Goal: Task Accomplishment & Management: Use online tool/utility

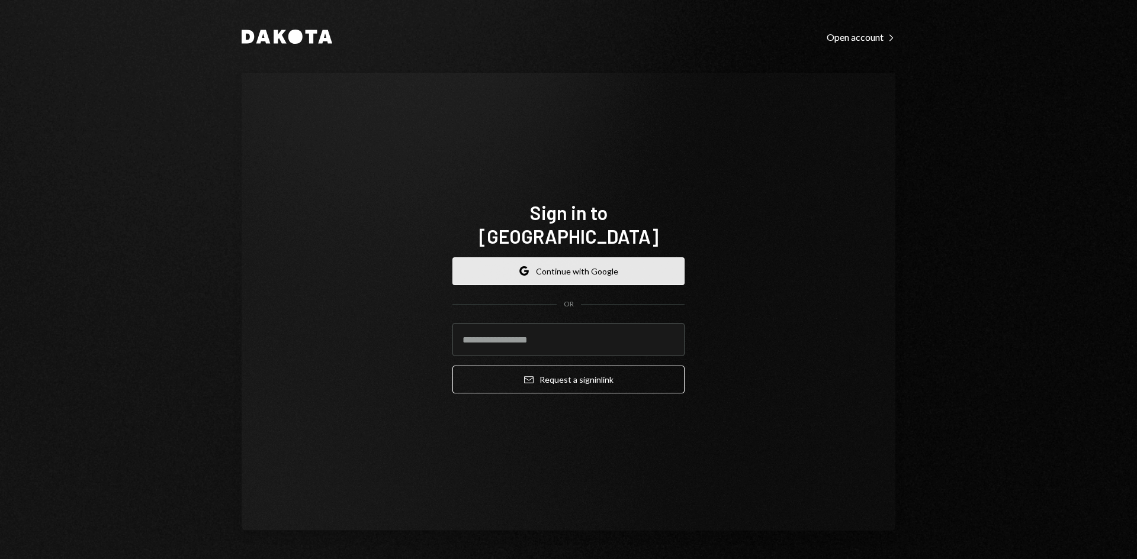
click at [578, 262] on button "Google Continue with Google" at bounding box center [568, 272] width 232 height 28
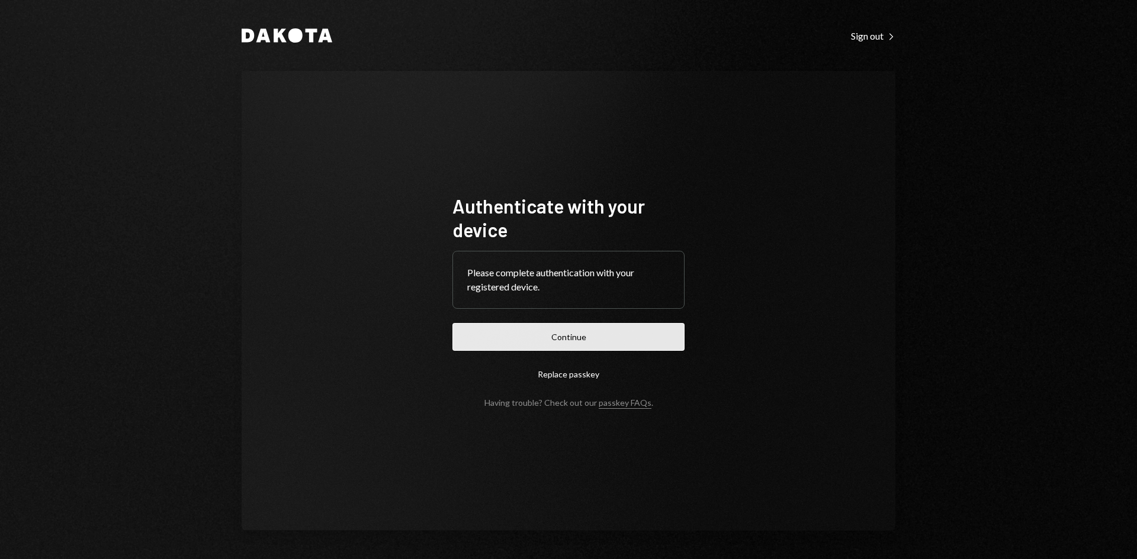
click at [627, 333] on button "Continue" at bounding box center [568, 337] width 232 height 28
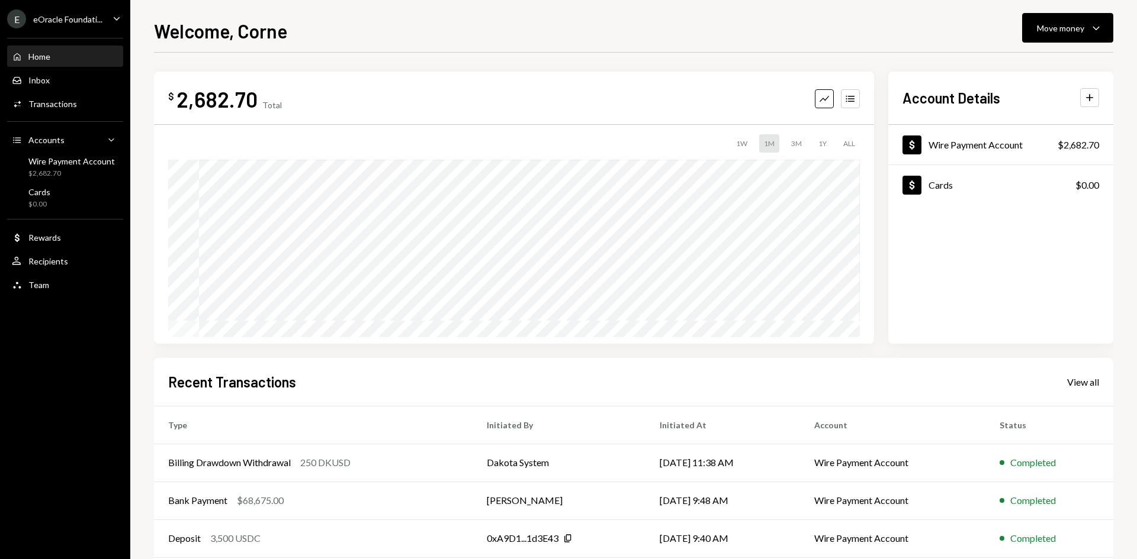
click at [66, 15] on div "eOracle Foundati..." at bounding box center [67, 19] width 69 height 10
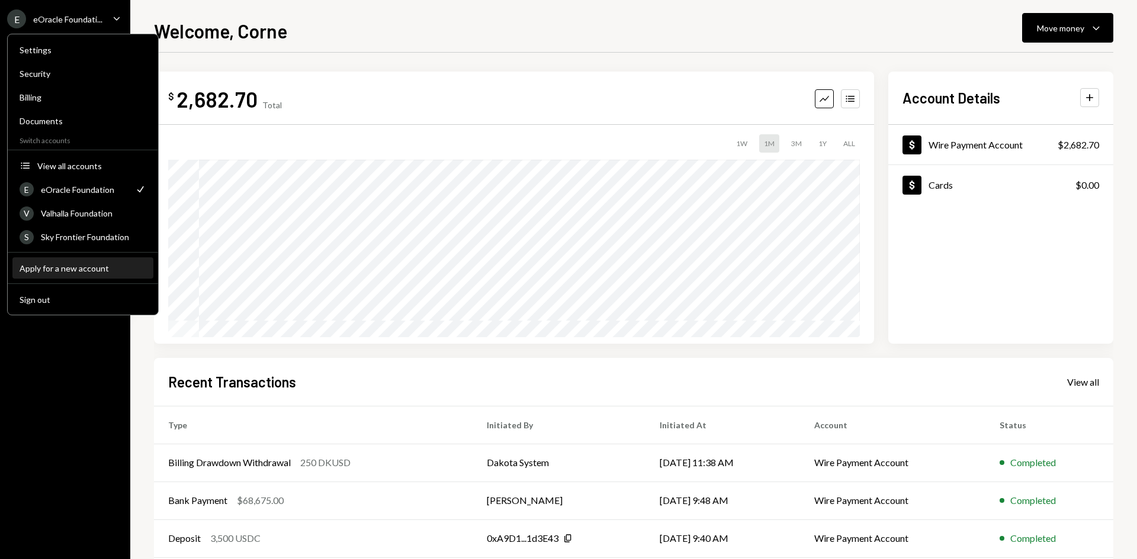
click at [69, 264] on div "Apply for a new account" at bounding box center [83, 268] width 127 height 10
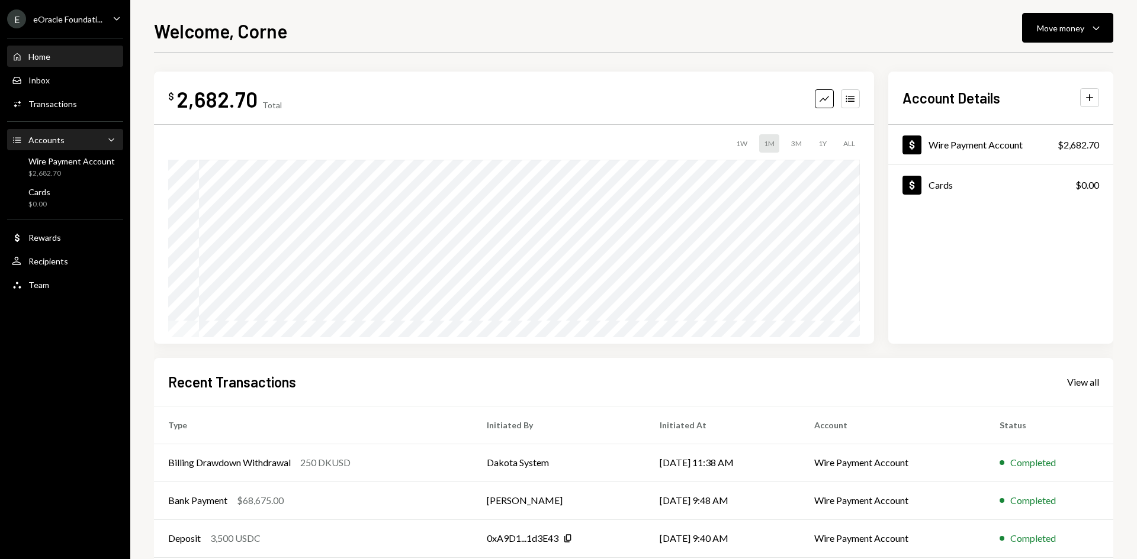
click at [62, 135] on div "Accounts" at bounding box center [46, 140] width 36 height 10
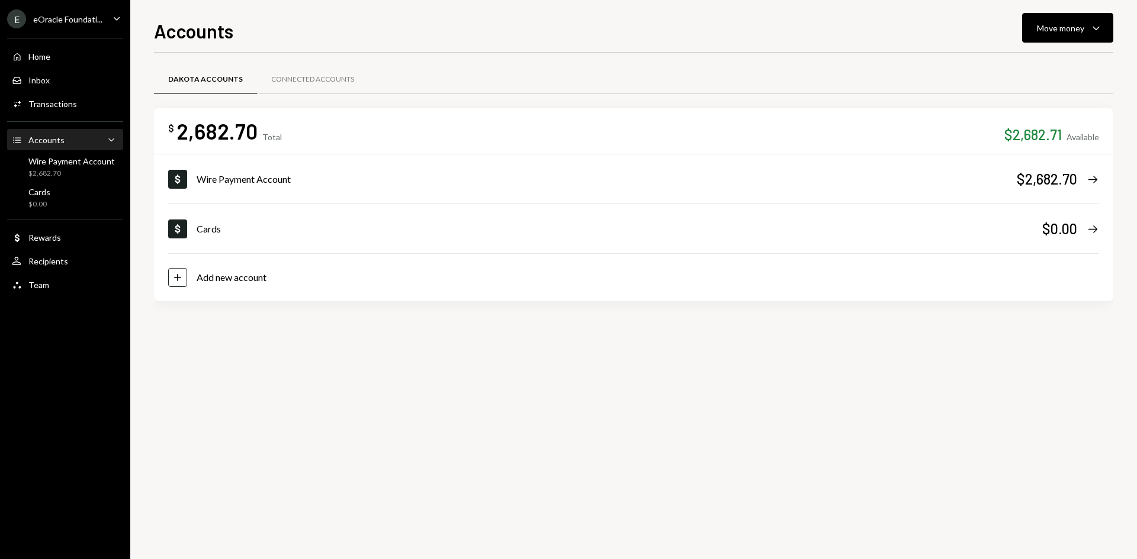
click at [62, 39] on div "Home Home Inbox Inbox Activities Transactions Accounts Accounts Caret Down Wire…" at bounding box center [65, 164] width 130 height 267
click at [59, 13] on div "E eOracle Foundati..." at bounding box center [54, 18] width 95 height 19
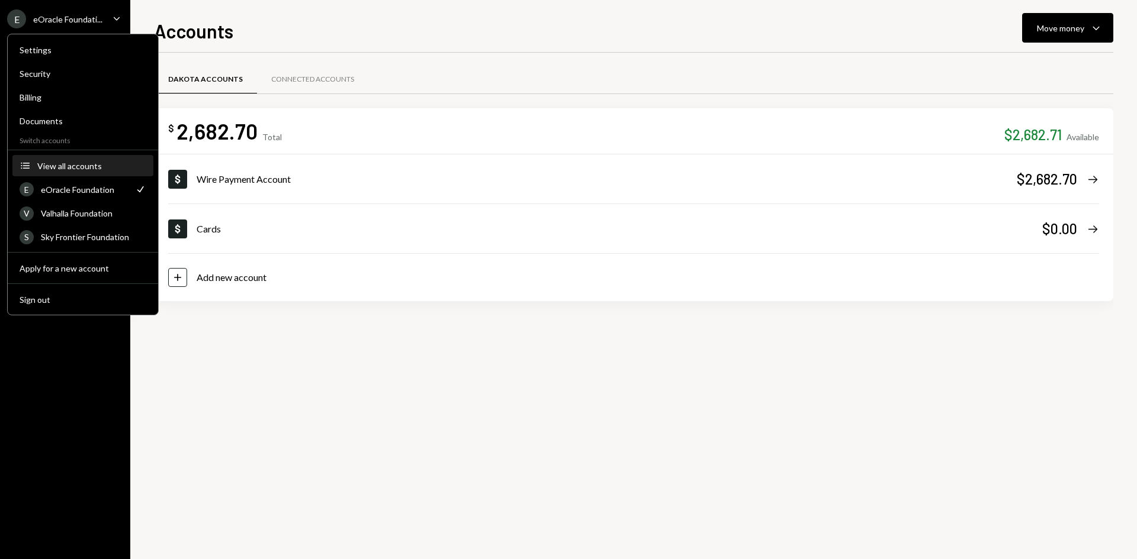
click at [59, 159] on button "Accounts View all accounts" at bounding box center [82, 166] width 141 height 21
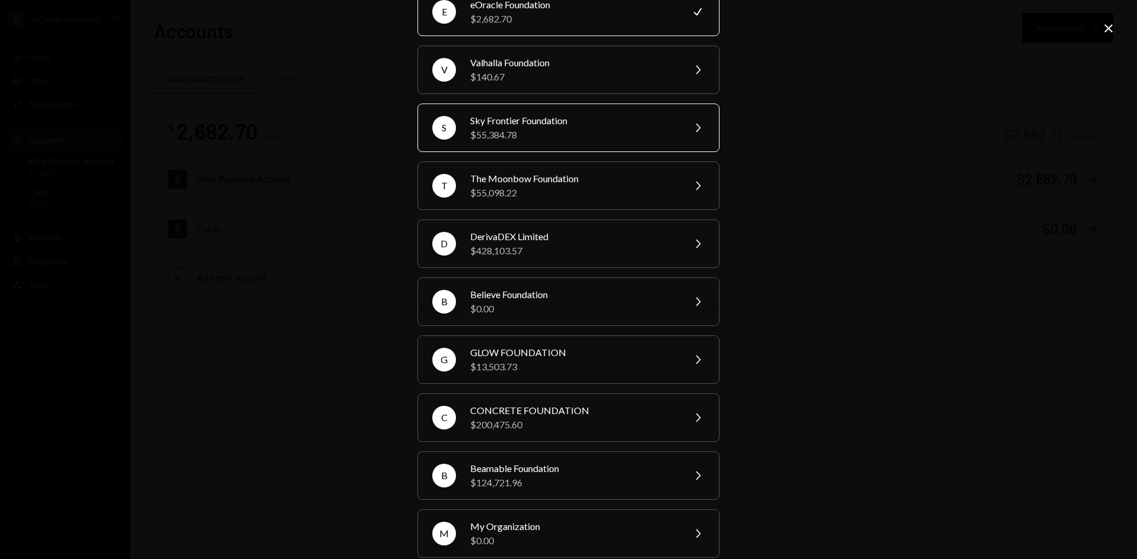
scroll to position [118, 0]
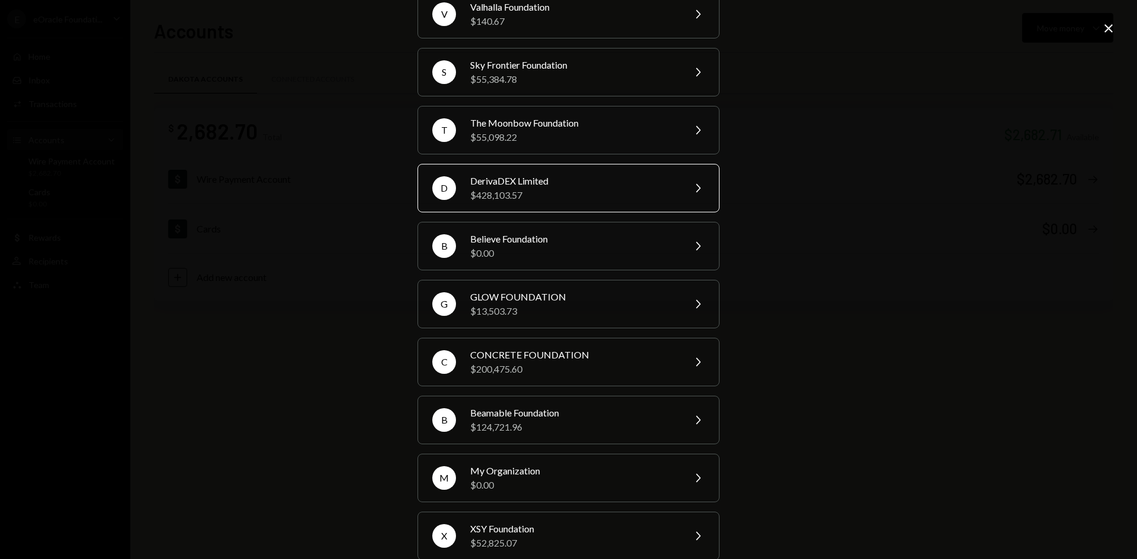
click at [513, 178] on div "DerivaDEX Limited" at bounding box center [573, 181] width 206 height 14
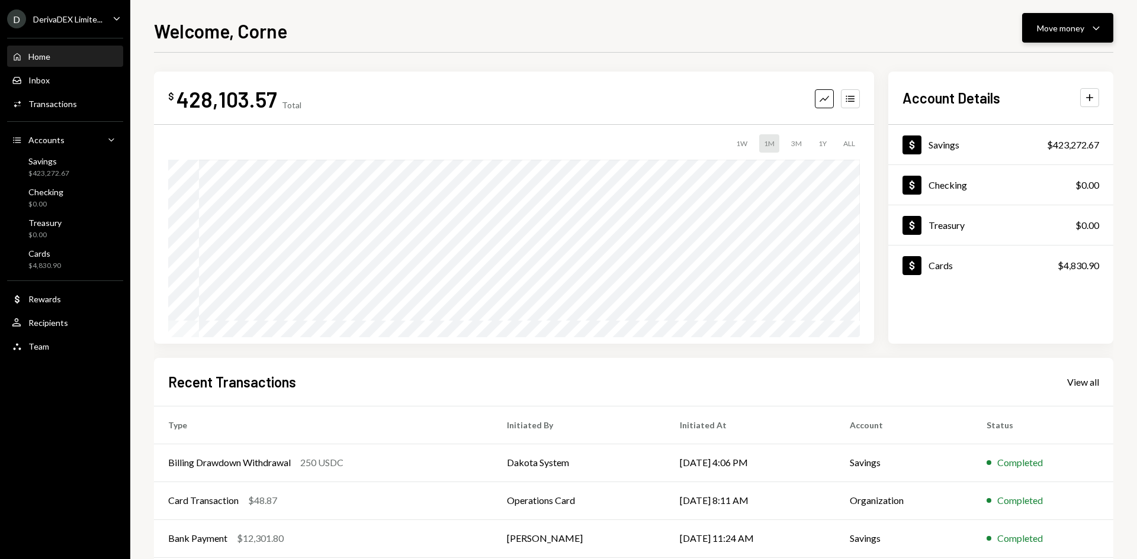
click at [1098, 26] on icon "Caret Down" at bounding box center [1096, 28] width 14 height 14
click at [1029, 88] on div "Transfer" at bounding box center [1058, 90] width 86 height 12
click at [1053, 29] on div "Move money" at bounding box center [1060, 28] width 47 height 12
click at [1041, 62] on div "Send" at bounding box center [1058, 63] width 86 height 12
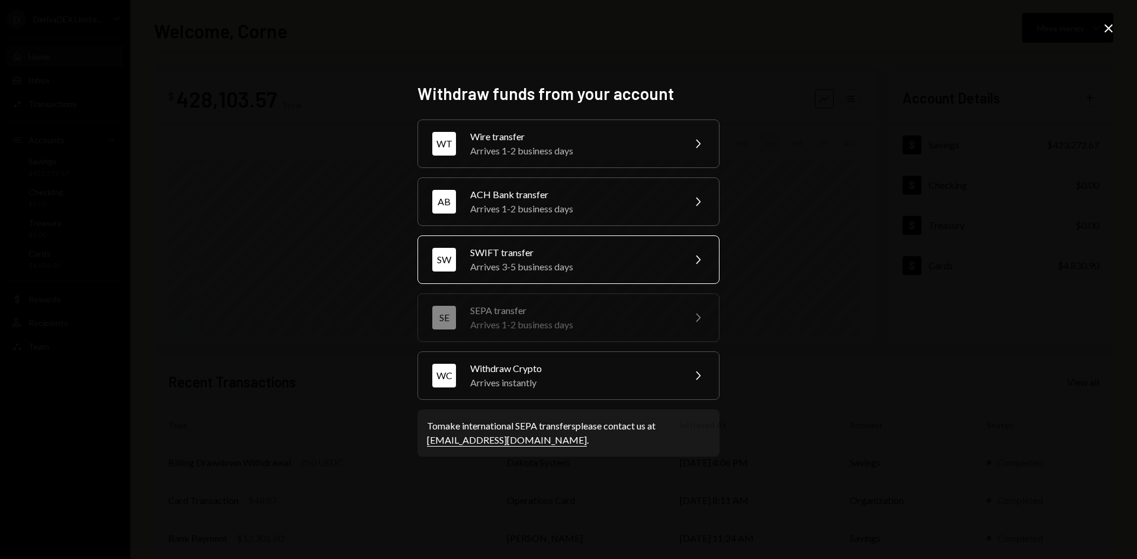
click at [504, 271] on div "Arrives 3-5 business days" at bounding box center [573, 267] width 206 height 14
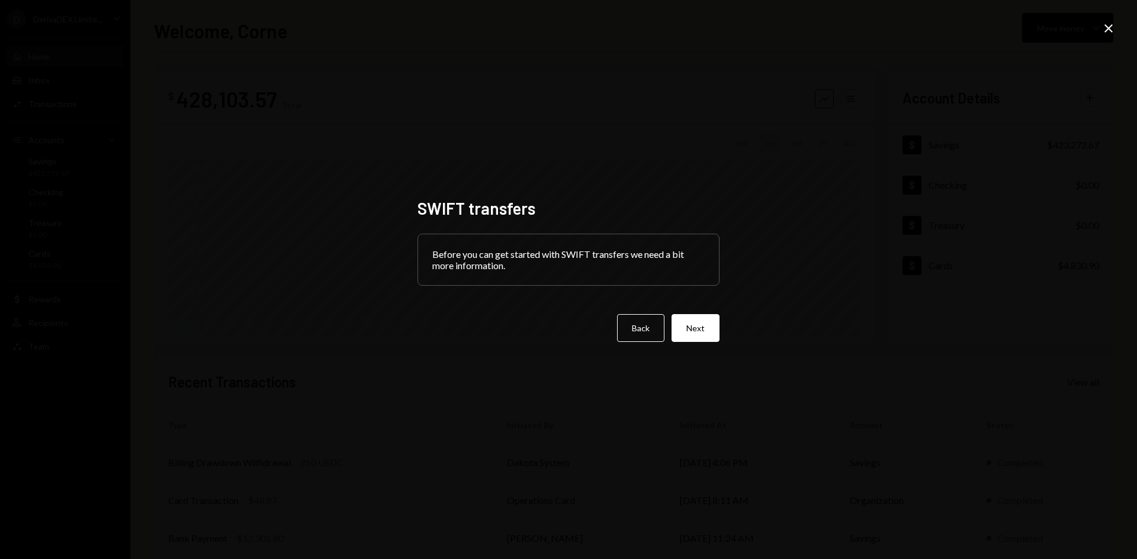
click at [639, 343] on div "SWIFT transfers Before you can get started with SWIFT transfers we need a bit m…" at bounding box center [568, 279] width 302 height 163
click at [634, 337] on button "Back" at bounding box center [640, 328] width 47 height 28
